Goal: Task Accomplishment & Management: Use online tool/utility

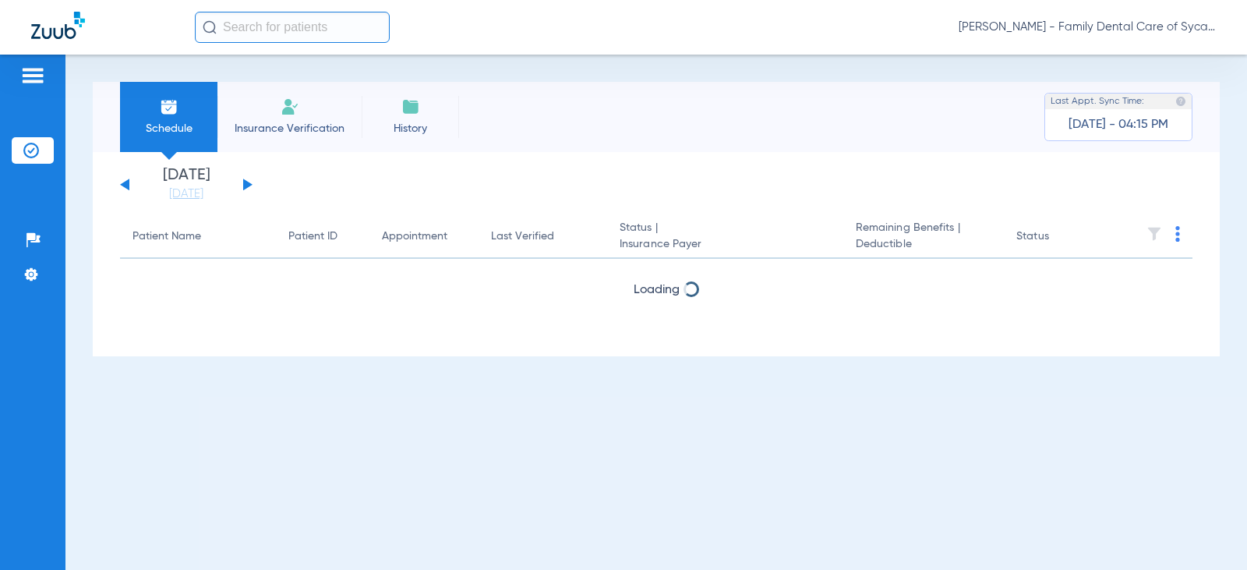
click at [308, 122] on span "Insurance Verification" at bounding box center [289, 129] width 121 height 16
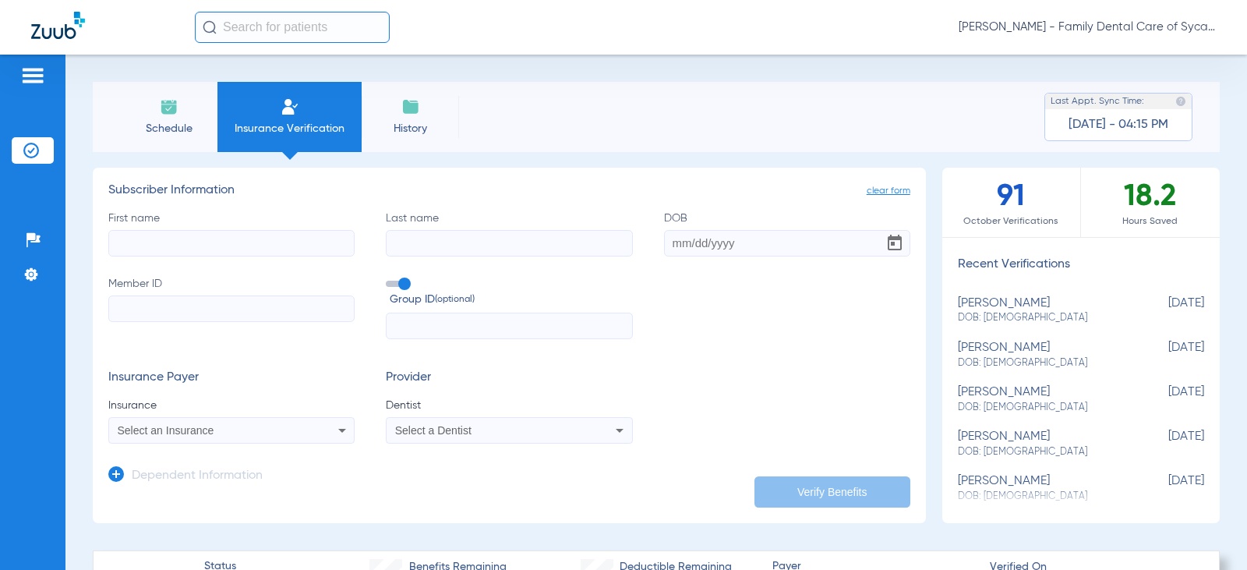
click at [170, 246] on input "First name" at bounding box center [231, 243] width 246 height 27
type input "Edgar"
type input "Rivera-Gonzalez"
click at [670, 236] on input "DOB" at bounding box center [787, 243] width 246 height 27
type input "07/28/1993"
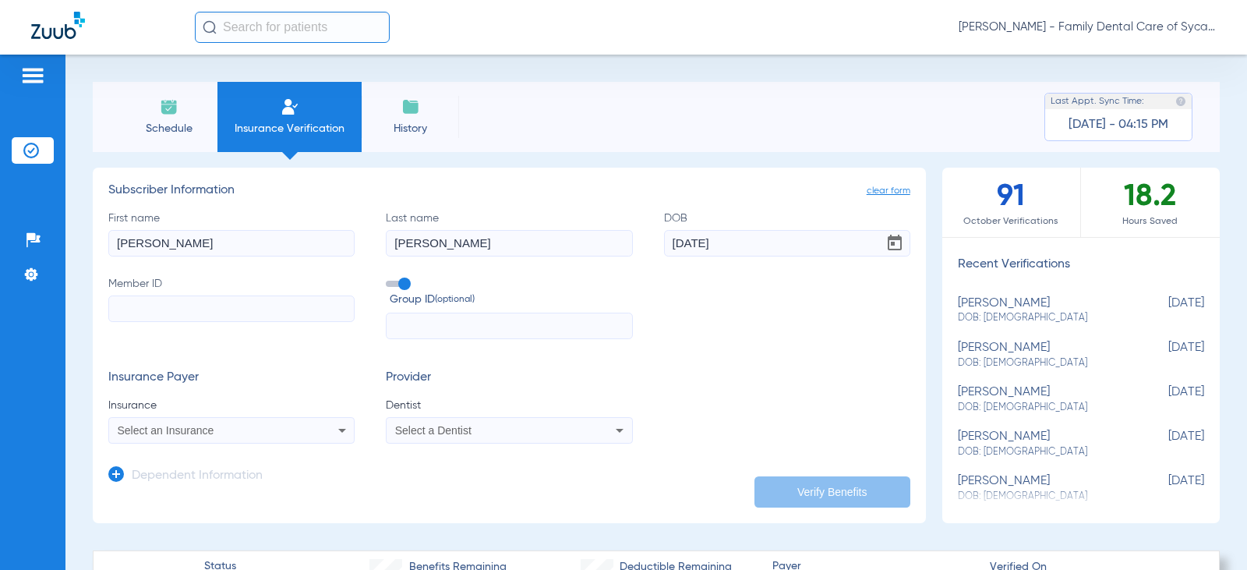
click at [168, 314] on input "Member ID" at bounding box center [231, 308] width 246 height 27
type input "679565287"
click at [203, 420] on mat-select "Select an Insurance" at bounding box center [231, 430] width 246 height 27
click at [203, 424] on div "Select an Insurance" at bounding box center [231, 430] width 245 height 19
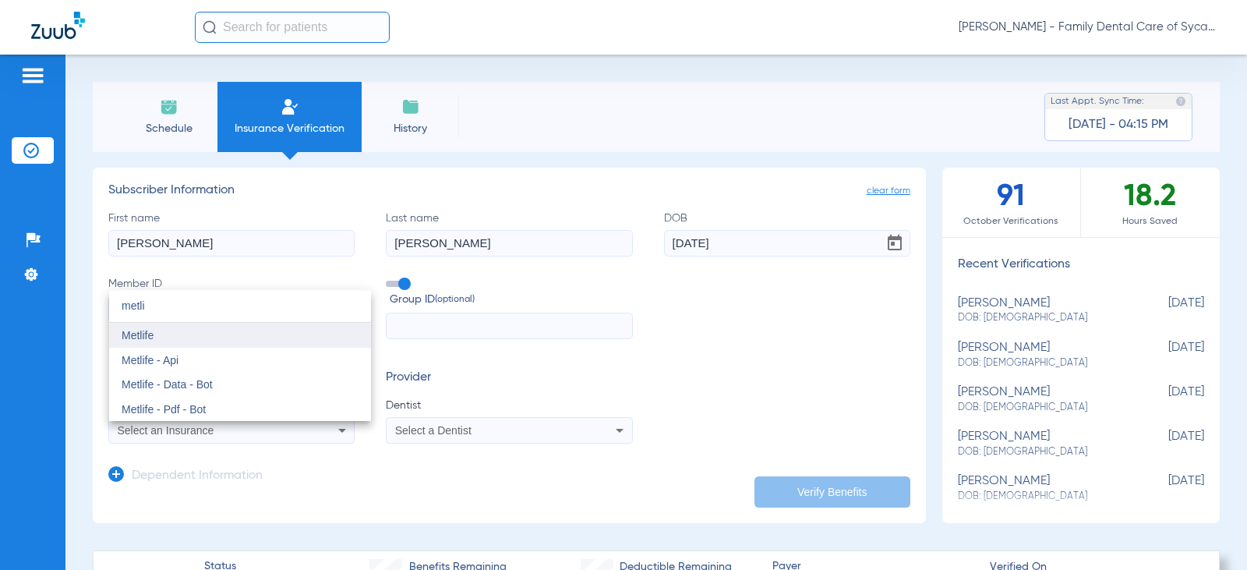
type input "metli"
click at [141, 338] on span "Metlife" at bounding box center [138, 335] width 32 height 12
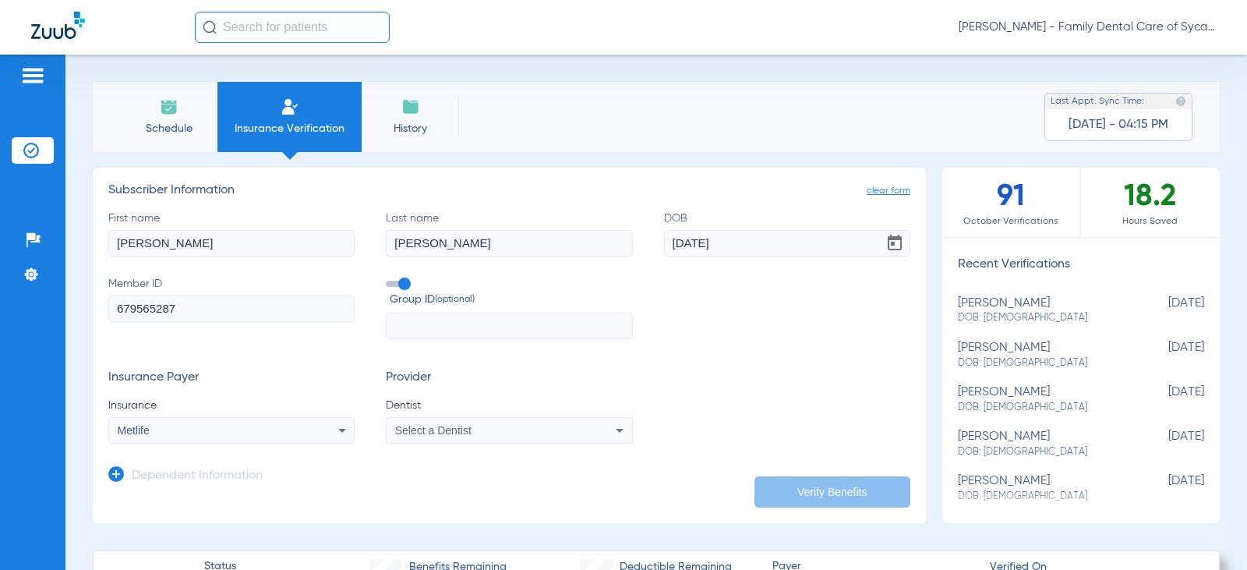
click at [430, 422] on div "Select a Dentist" at bounding box center [509, 430] width 245 height 19
type input "tej"
click at [433, 403] on span "Tejpalsinh Jadeja" at bounding box center [442, 409] width 91 height 12
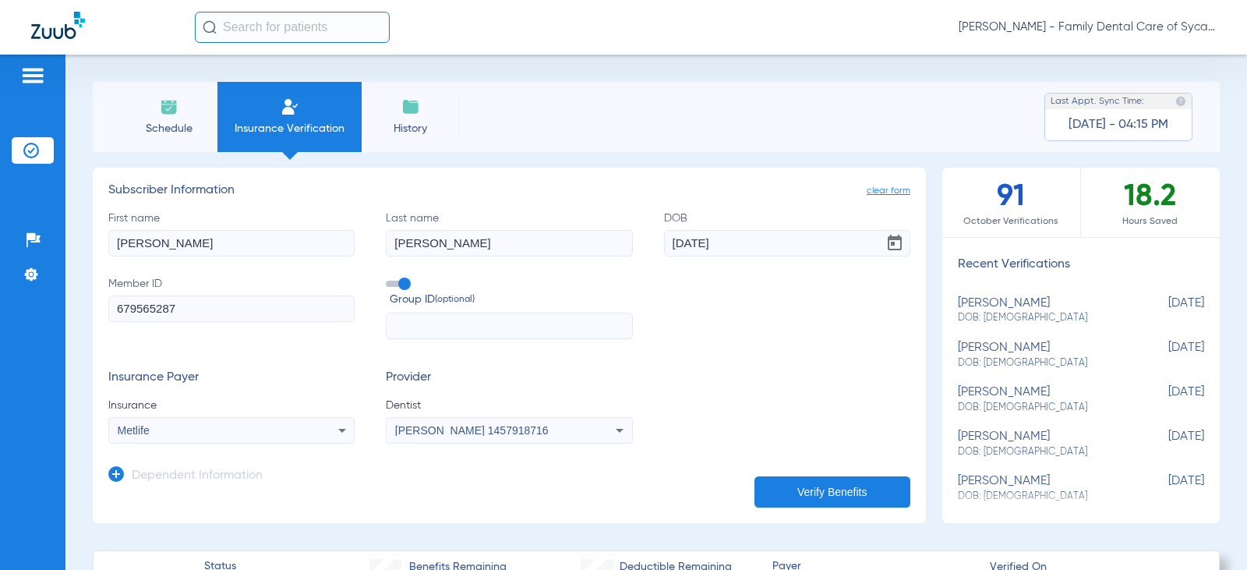
click at [816, 490] on button "Verify Benefits" at bounding box center [833, 491] width 156 height 31
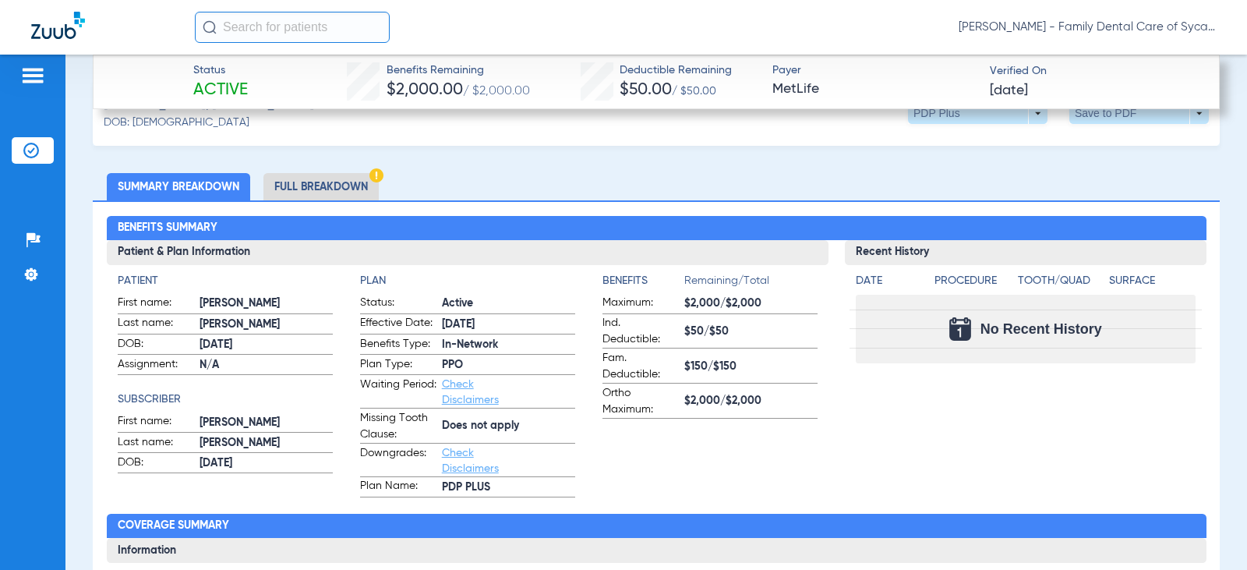
scroll to position [546, 0]
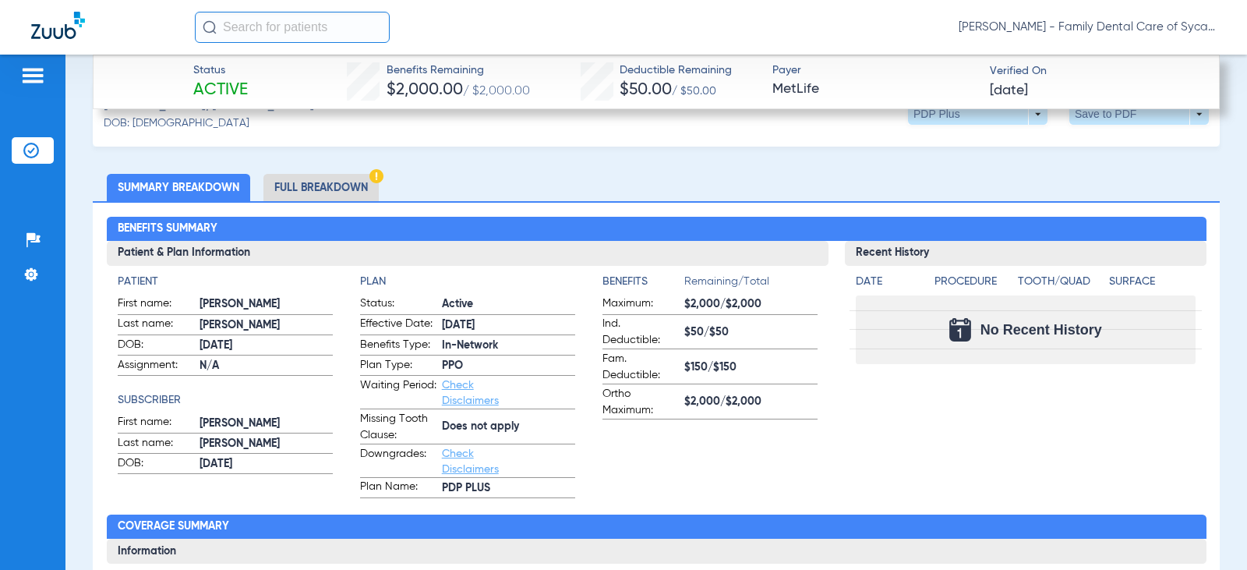
click at [342, 182] on li "Full Breakdown" at bounding box center [321, 187] width 115 height 27
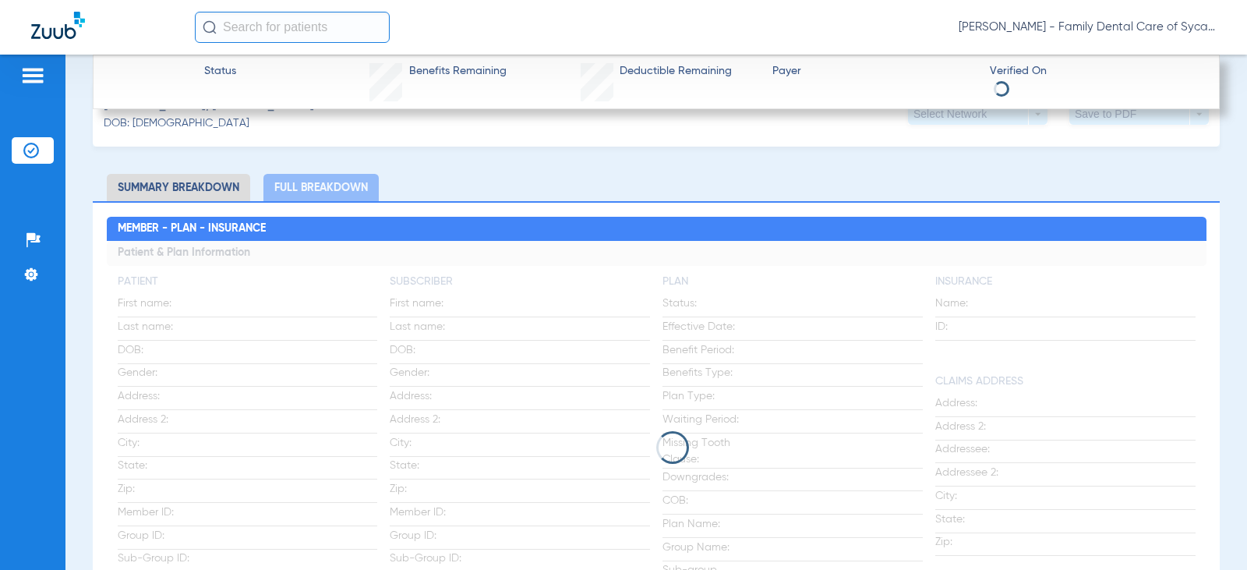
scroll to position [624, 0]
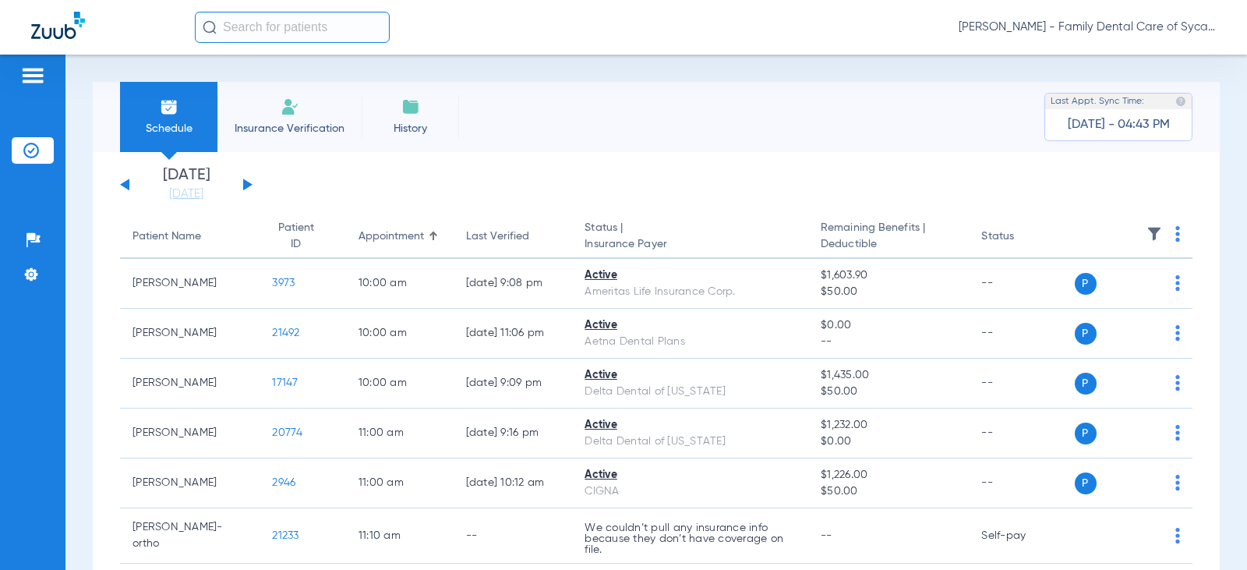
click at [251, 182] on div "[DATE] [DATE] [DATE] [DATE] [DATE] [DATE] [DATE] [DATE] [DATE] [DATE] [DATE] [D…" at bounding box center [186, 185] width 133 height 34
click at [246, 183] on button at bounding box center [247, 185] width 9 height 12
